Goal: Transaction & Acquisition: Purchase product/service

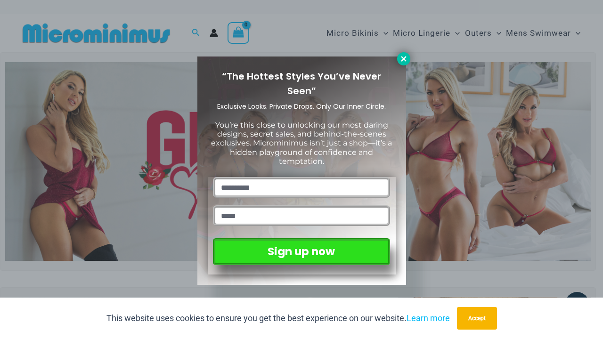
click at [401, 57] on icon at bounding box center [403, 58] width 5 height 5
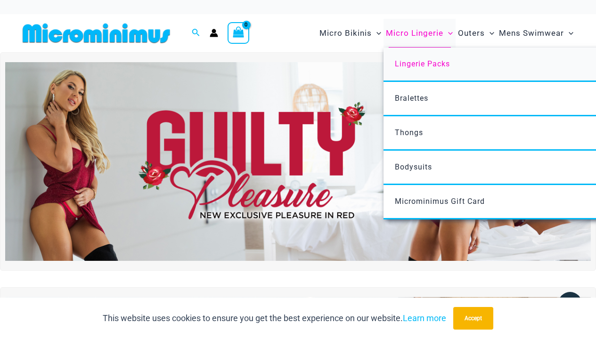
click at [447, 64] on span "Lingerie Packs" at bounding box center [422, 63] width 55 height 9
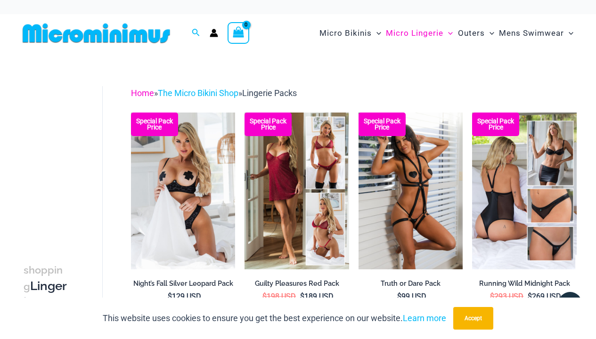
click at [136, 91] on link "Home" at bounding box center [142, 93] width 23 height 10
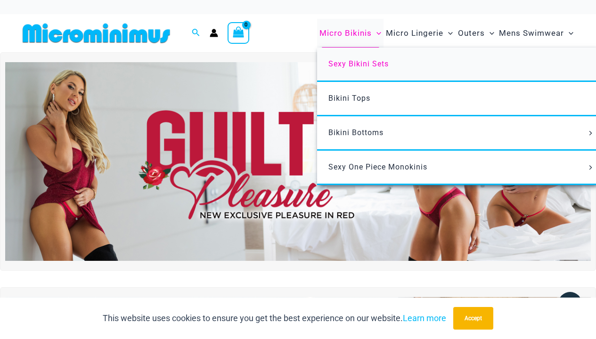
click at [375, 62] on span "Sexy Bikini Sets" at bounding box center [358, 63] width 60 height 9
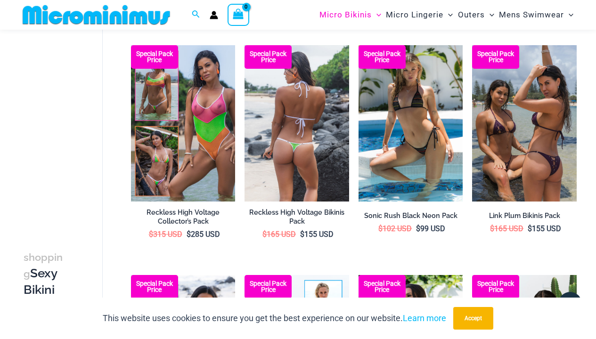
scroll to position [1819, 0]
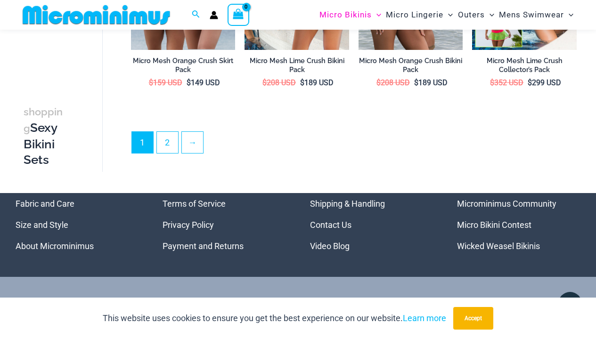
click at [179, 136] on ul "1 2 →" at bounding box center [353, 144] width 444 height 27
click at [174, 134] on link "2" at bounding box center [167, 142] width 21 height 21
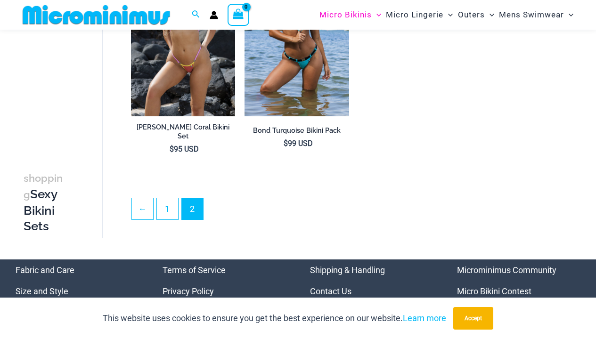
scroll to position [1404, 0]
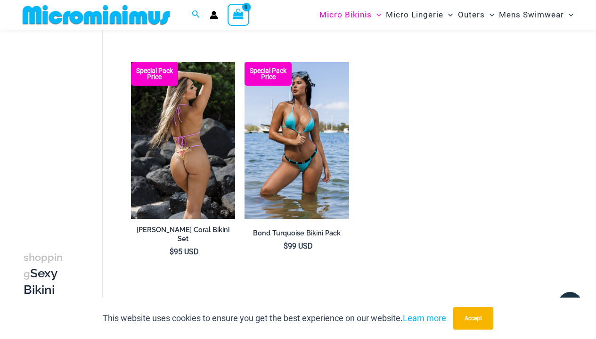
click at [205, 101] on img at bounding box center [183, 140] width 105 height 156
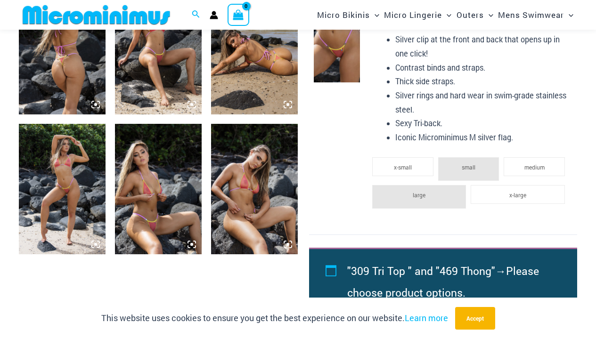
scroll to position [527, 0]
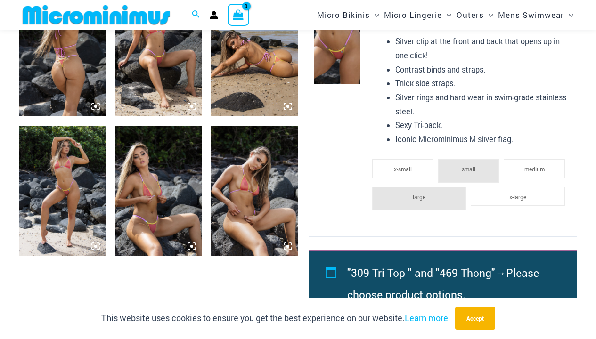
click at [162, 53] on img at bounding box center [158, 51] width 87 height 130
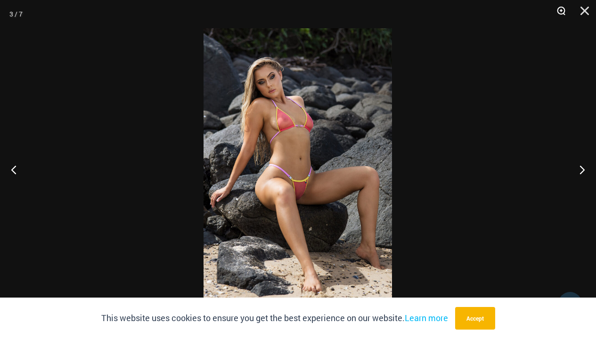
click at [563, 12] on button "Zoom" at bounding box center [558, 14] width 24 height 28
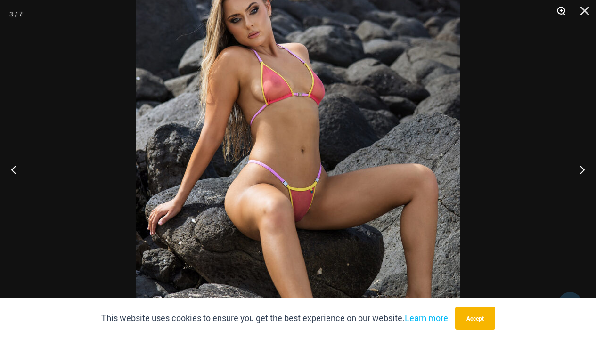
click at [559, 13] on button "Zoom" at bounding box center [558, 14] width 24 height 28
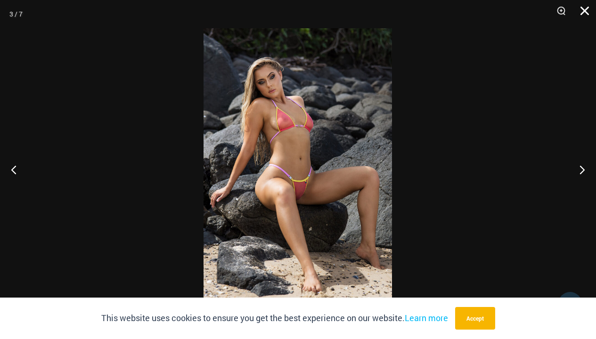
click at [588, 10] on button "Close" at bounding box center [581, 14] width 24 height 28
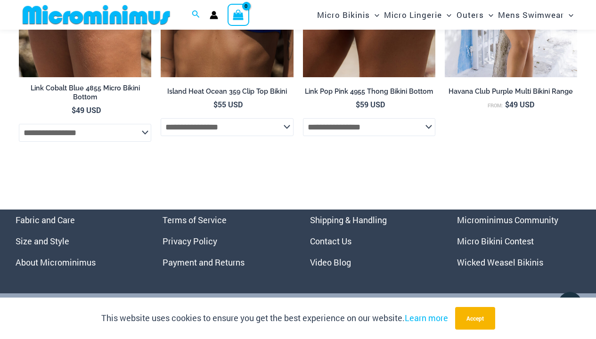
scroll to position [2572, 0]
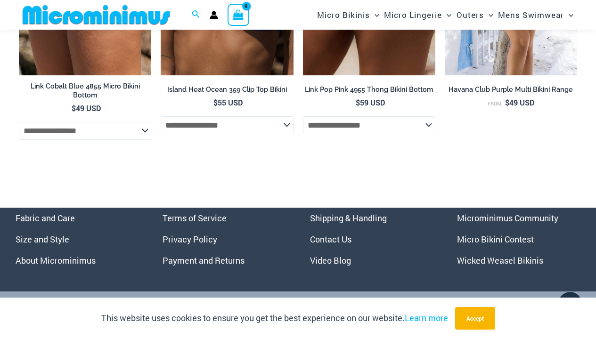
click at [490, 242] on link "Micro Bikini Contest" at bounding box center [495, 239] width 77 height 11
